Goal: Information Seeking & Learning: Understand process/instructions

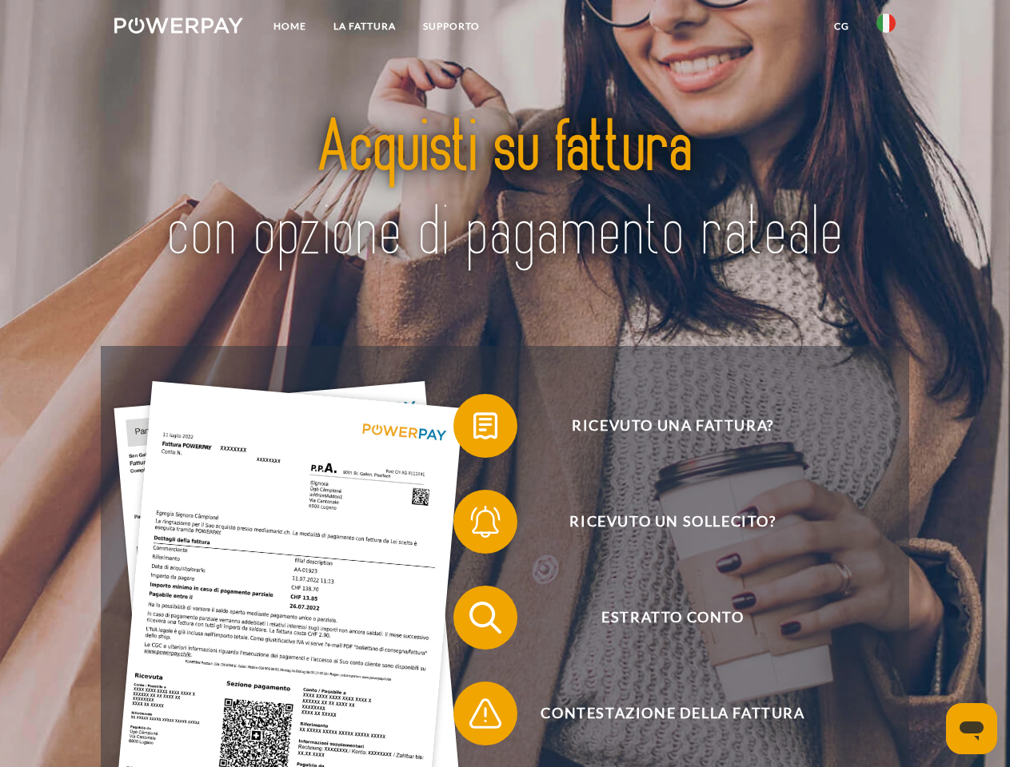
click at [178, 28] on img at bounding box center [178, 26] width 129 height 16
click at [886, 28] on img at bounding box center [885, 23] width 19 height 19
click at [841, 26] on link "CG" at bounding box center [841, 26] width 42 height 29
click at [473, 429] on span at bounding box center [461, 426] width 80 height 80
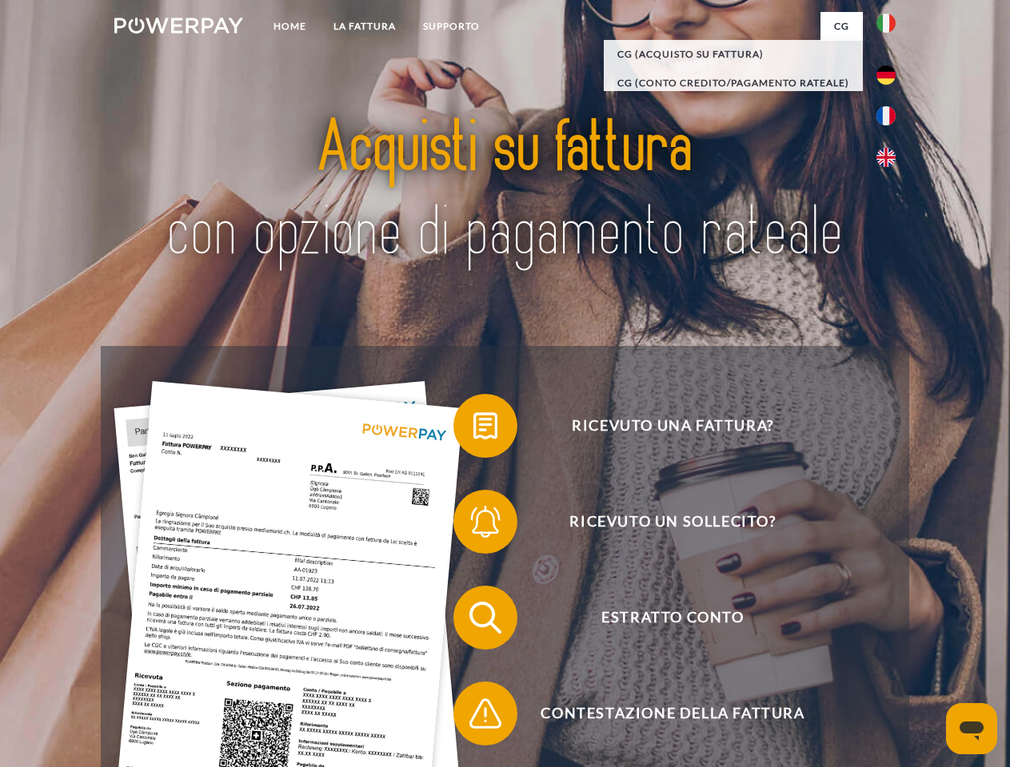
click at [473, 525] on span at bounding box center [461, 522] width 80 height 80
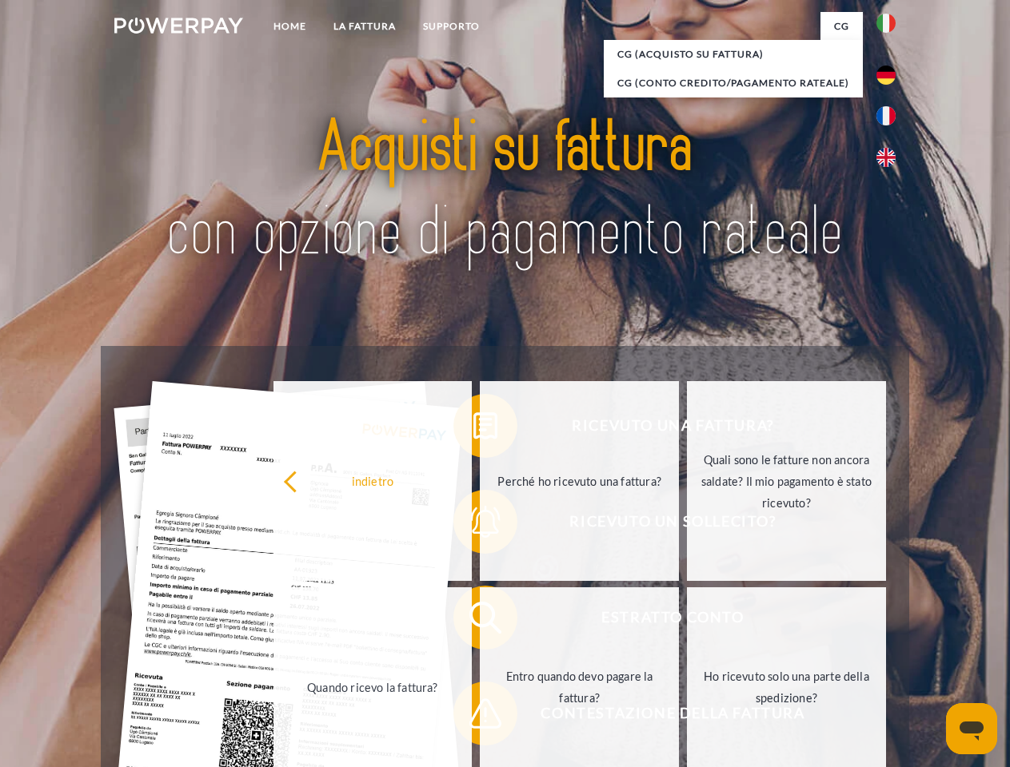
click at [480, 621] on link "Entro quando devo pagare la fattura?" at bounding box center [579, 688] width 199 height 200
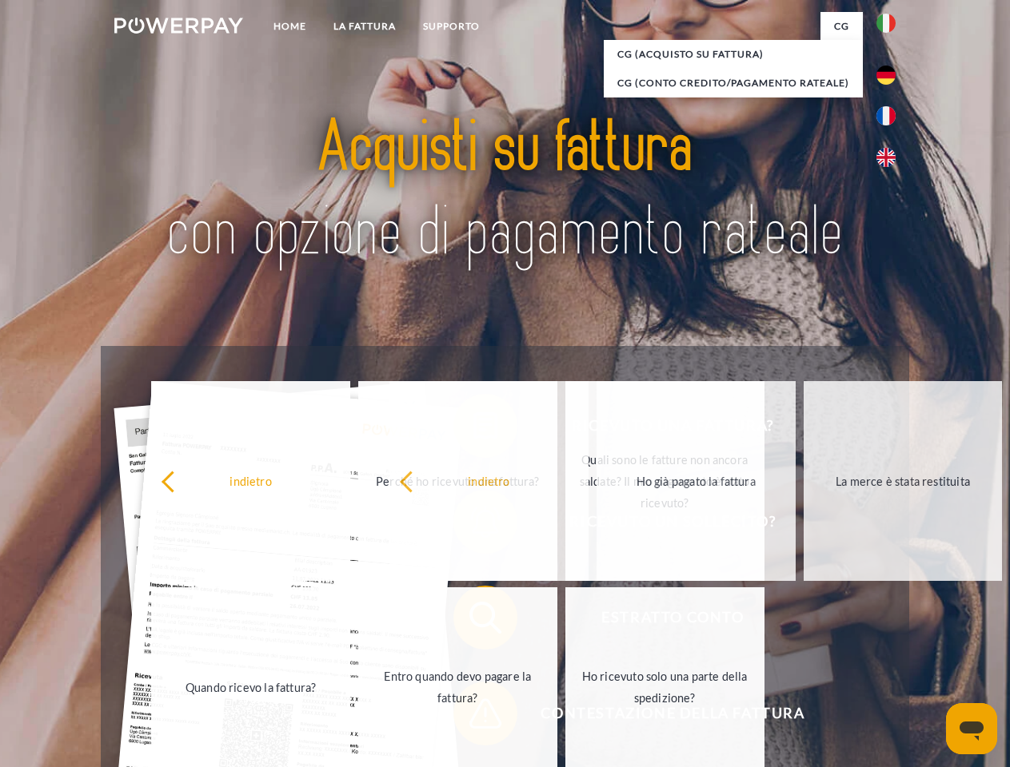
click at [473, 717] on span at bounding box center [461, 714] width 80 height 80
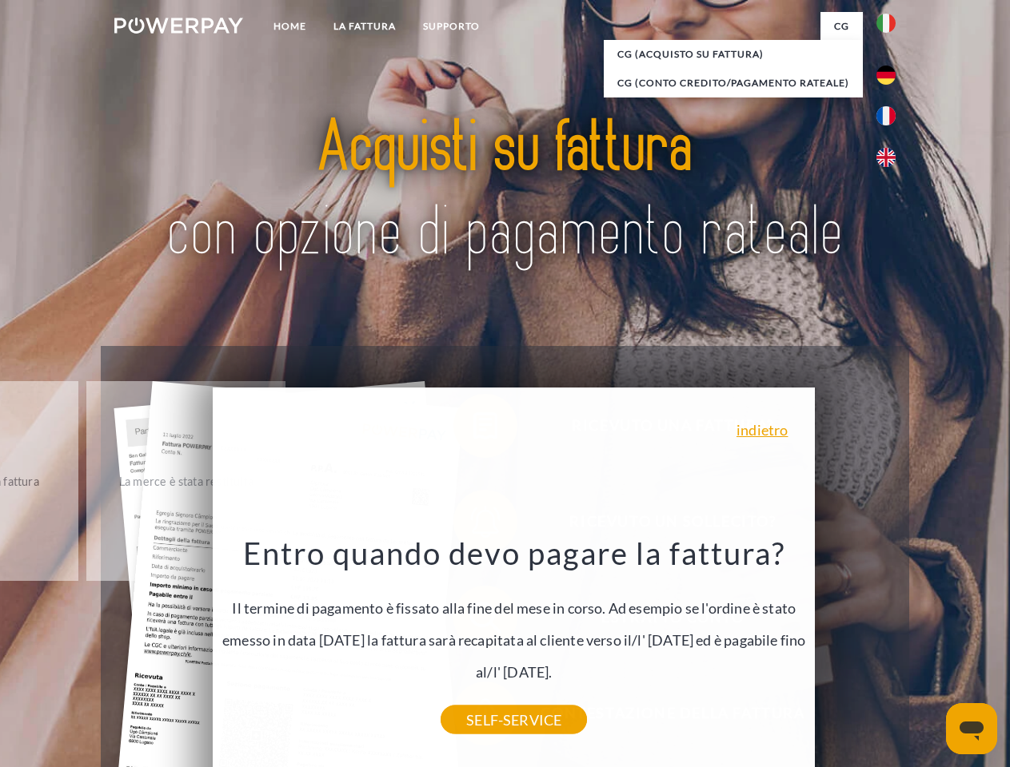
click at [971, 729] on icon "Apri finestra di messaggistica" at bounding box center [971, 731] width 24 height 19
